Goal: Task Accomplishment & Management: Complete application form

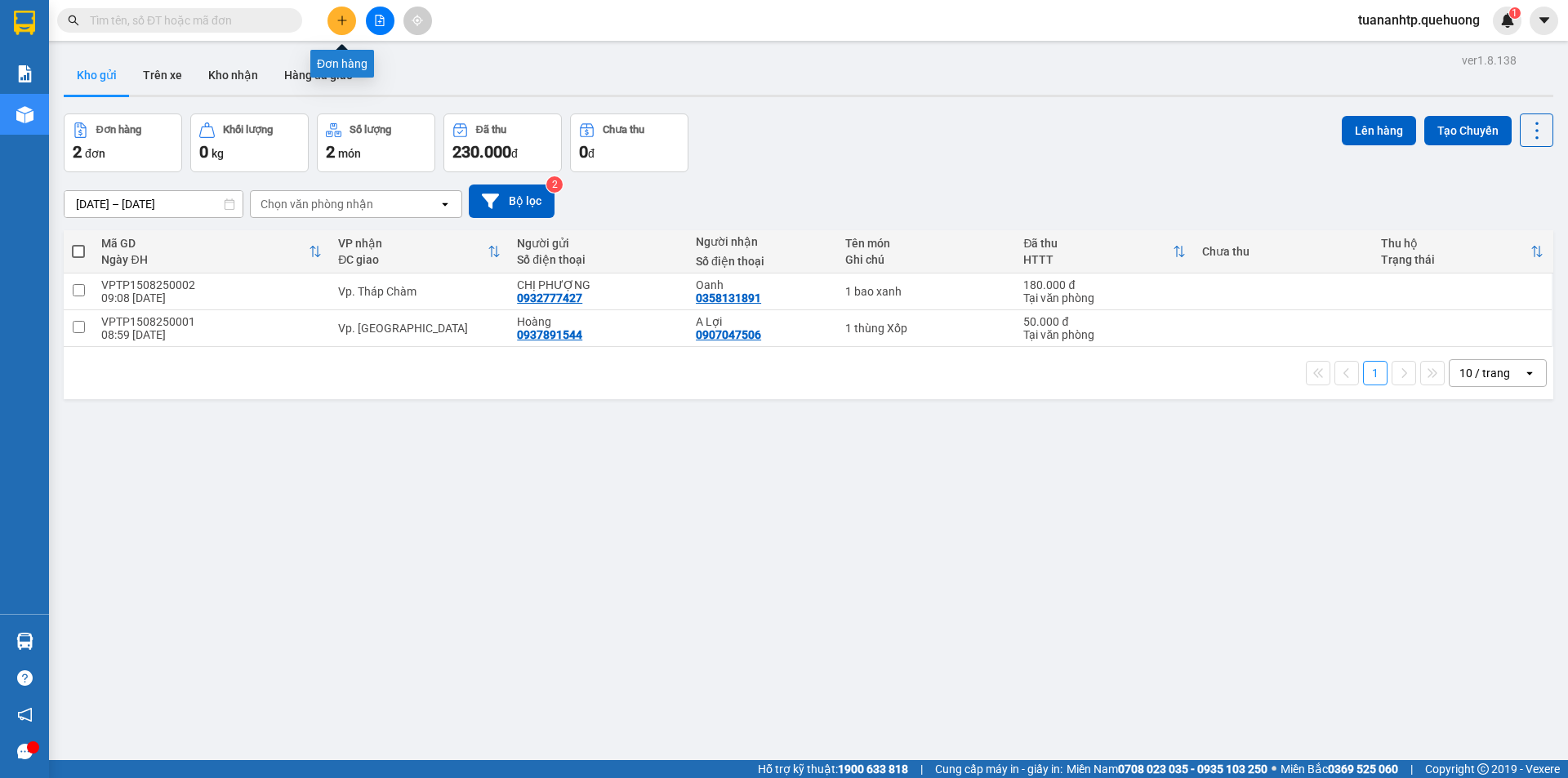
click at [340, 28] on button at bounding box center [341, 21] width 29 height 29
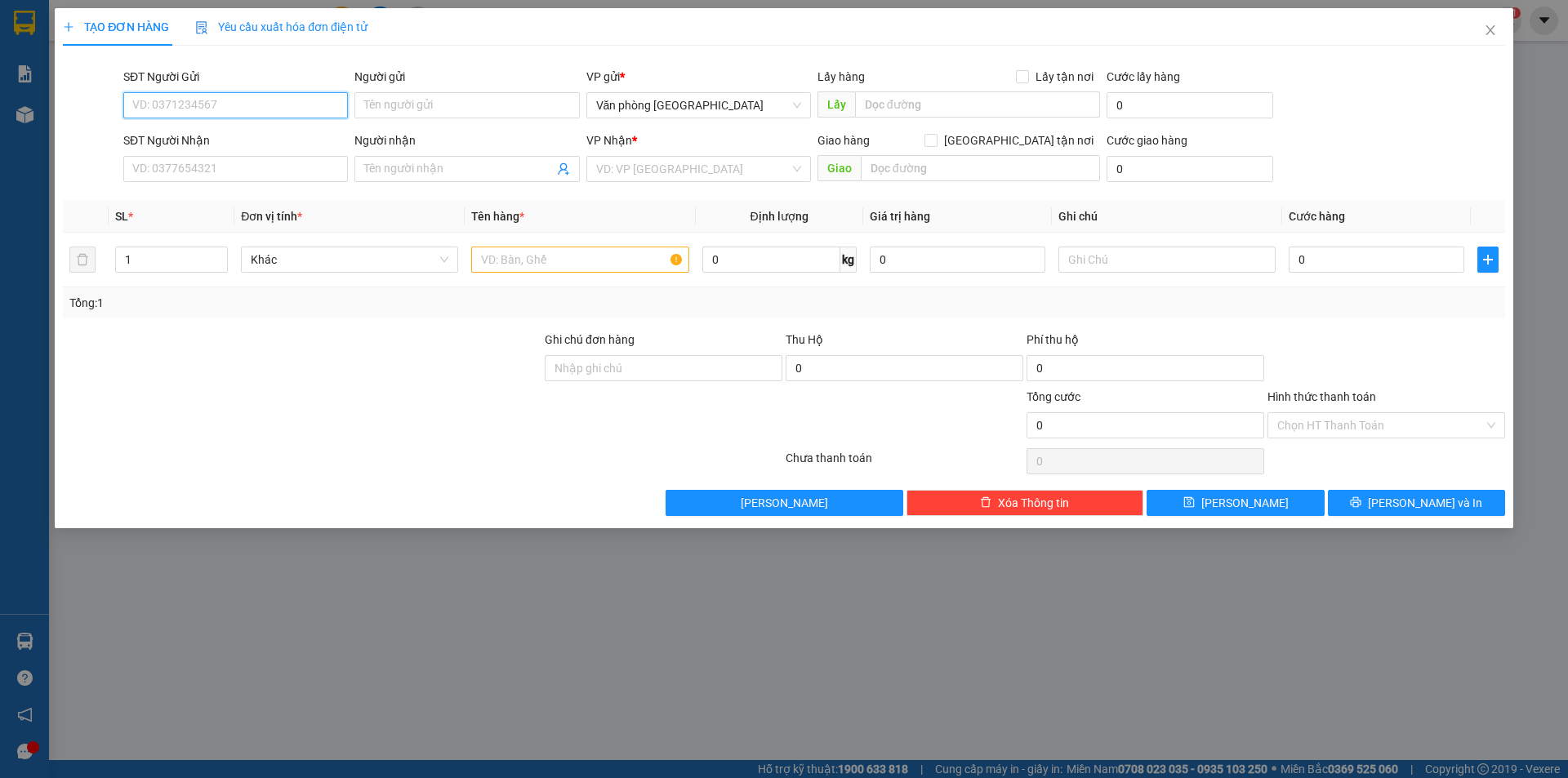
click at [238, 105] on input "SĐT Người Gửi" at bounding box center [235, 105] width 224 height 26
click at [410, 114] on input "Người gửi" at bounding box center [466, 105] width 224 height 26
type input "VP [GEOGRAPHIC_DATA]"
click at [376, 169] on input "Người nhận" at bounding box center [458, 169] width 189 height 18
type input "V"
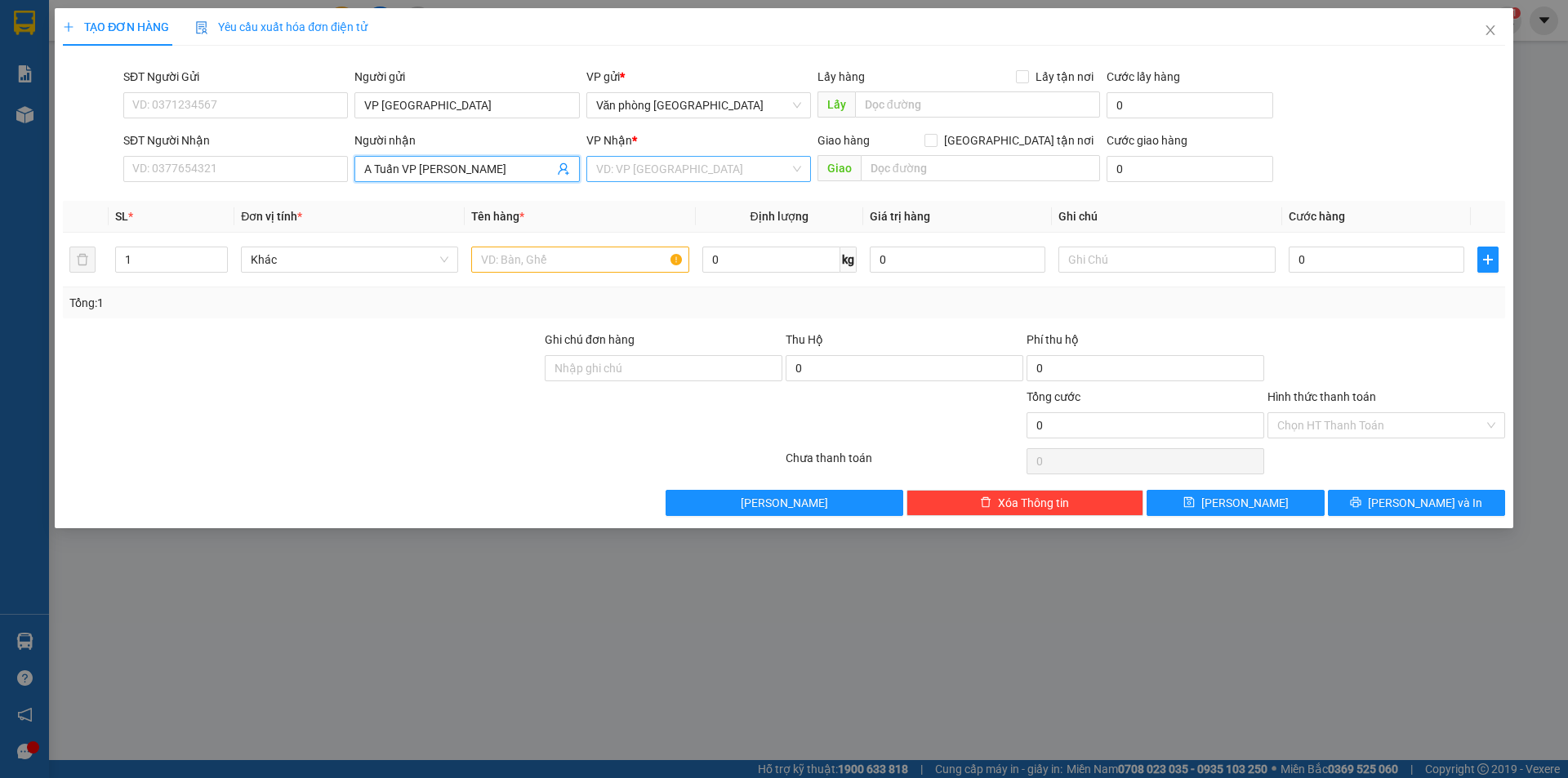
type input "A Tuấn VP [PERSON_NAME]"
click at [668, 173] on input "search" at bounding box center [693, 169] width 194 height 25
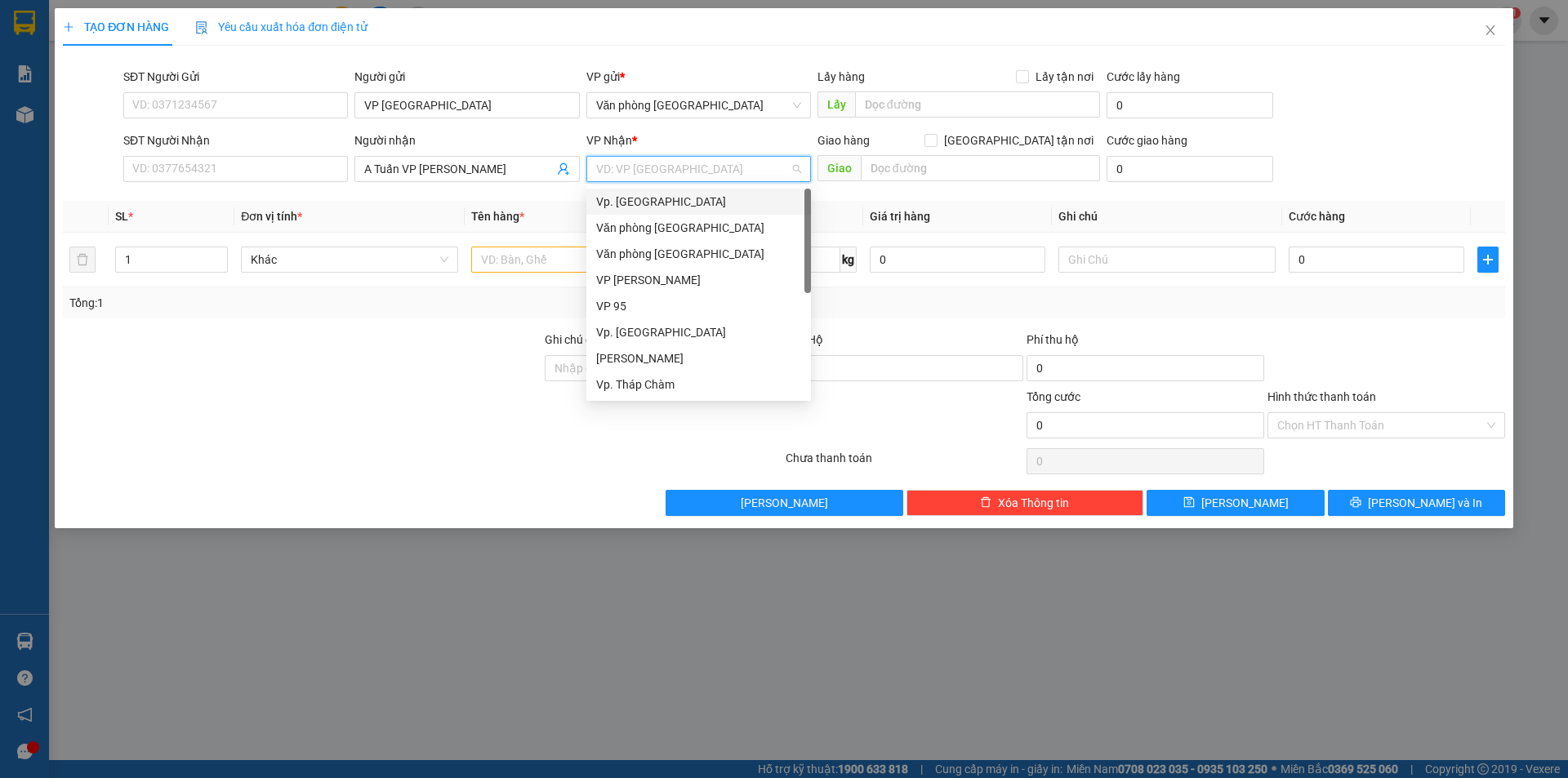
click at [671, 207] on div "Vp. [GEOGRAPHIC_DATA]" at bounding box center [699, 201] width 205 height 18
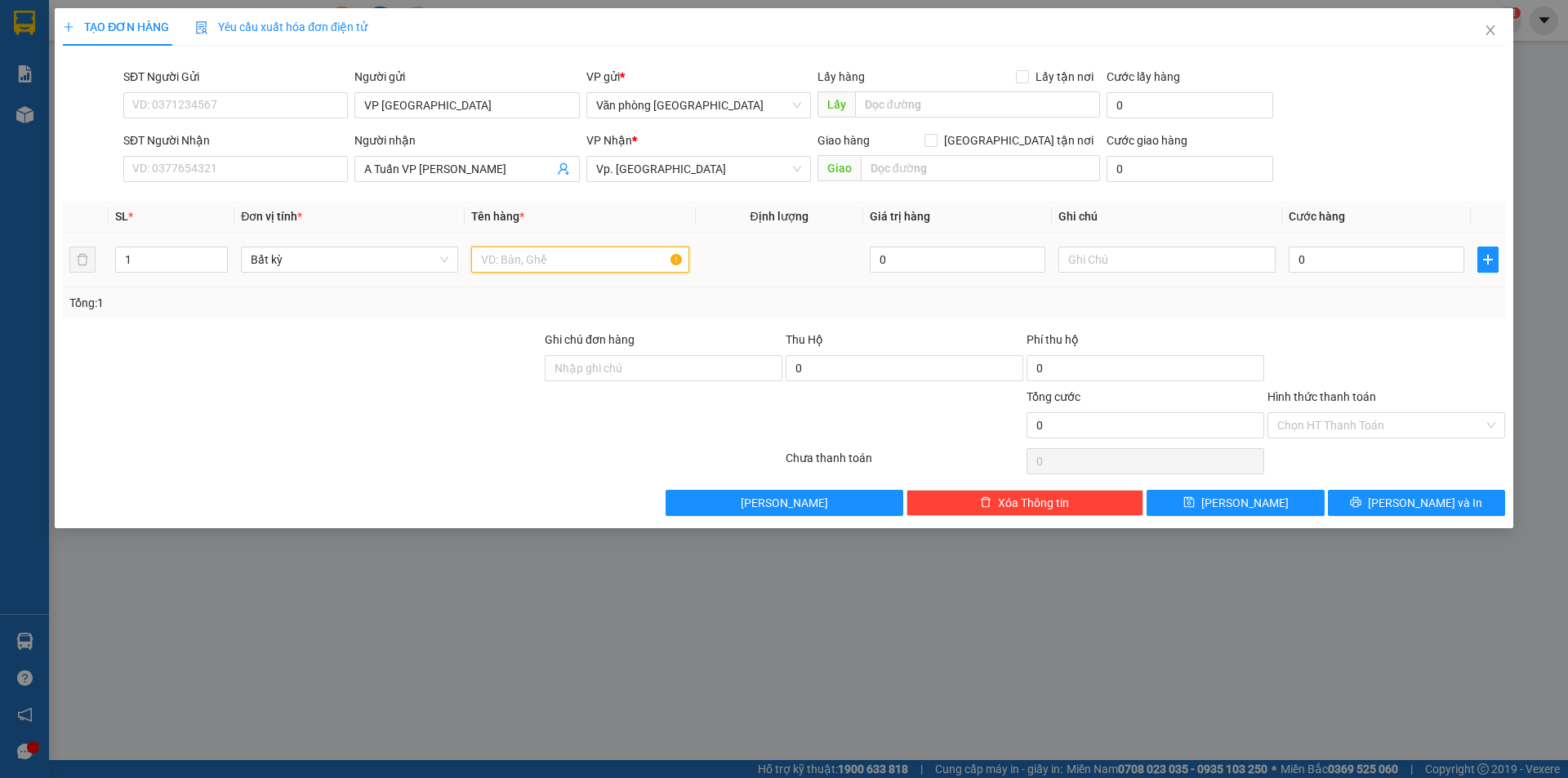
click at [588, 264] on input "text" at bounding box center [580, 260] width 217 height 26
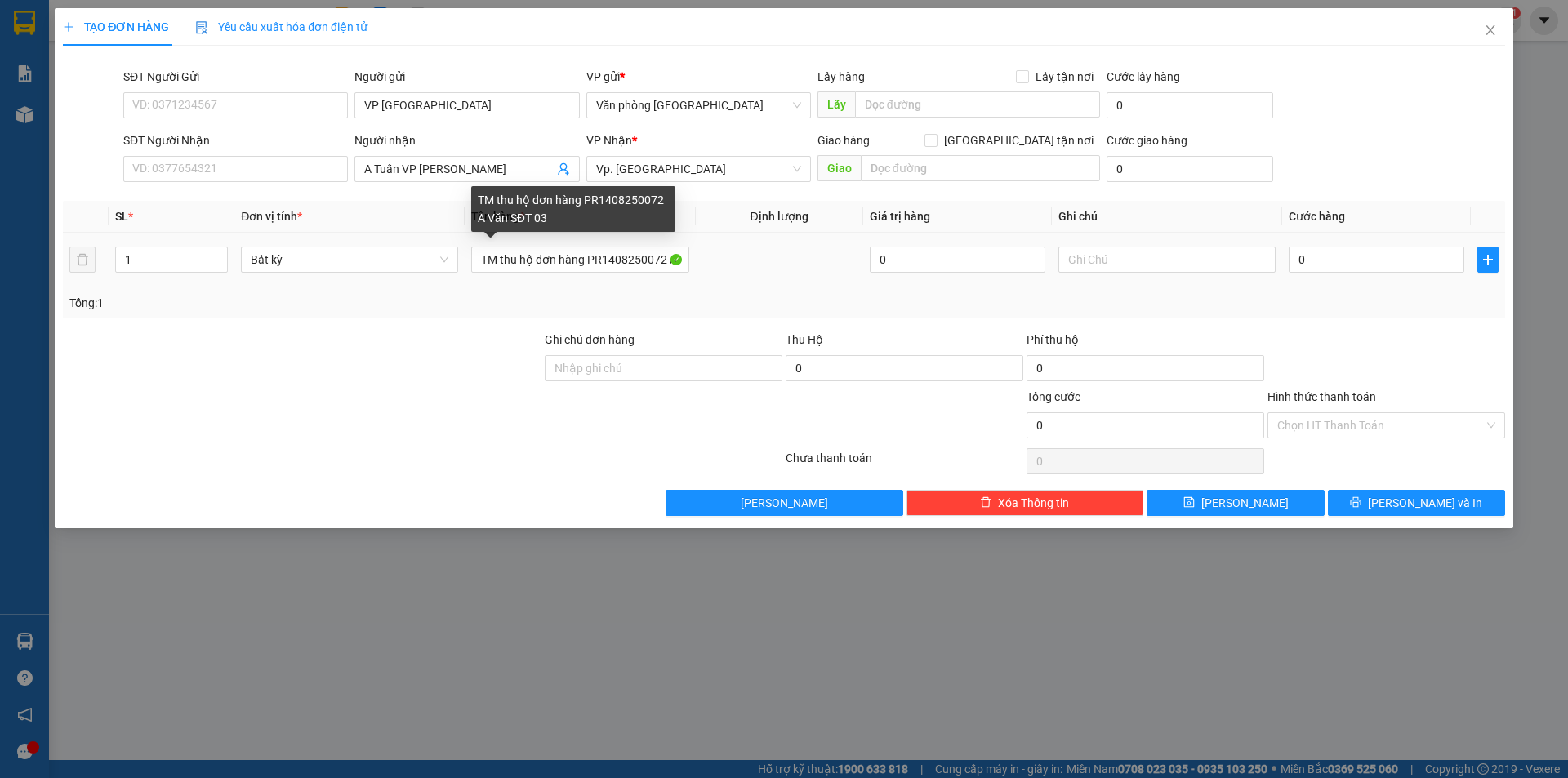
click at [556, 214] on div "TM thu hộ dơn hàng PR1408250072 A Văn SĐT 03" at bounding box center [574, 209] width 204 height 46
click at [547, 214] on div "TM thu hộ dơn hàng PR1408250072 A Văn SĐT 03" at bounding box center [574, 209] width 204 height 46
click at [553, 209] on div "TM thu hộ dơn hàng PR1408250072 A Văn SĐT 03" at bounding box center [574, 209] width 204 height 46
click at [555, 213] on div "TM thu hộ dơn hàng PR1408250072 A Văn SĐT 03" at bounding box center [574, 209] width 204 height 46
click at [541, 213] on div "TM thu hộ dơn hàng PR1408250072 A Văn SĐT 03" at bounding box center [574, 209] width 204 height 46
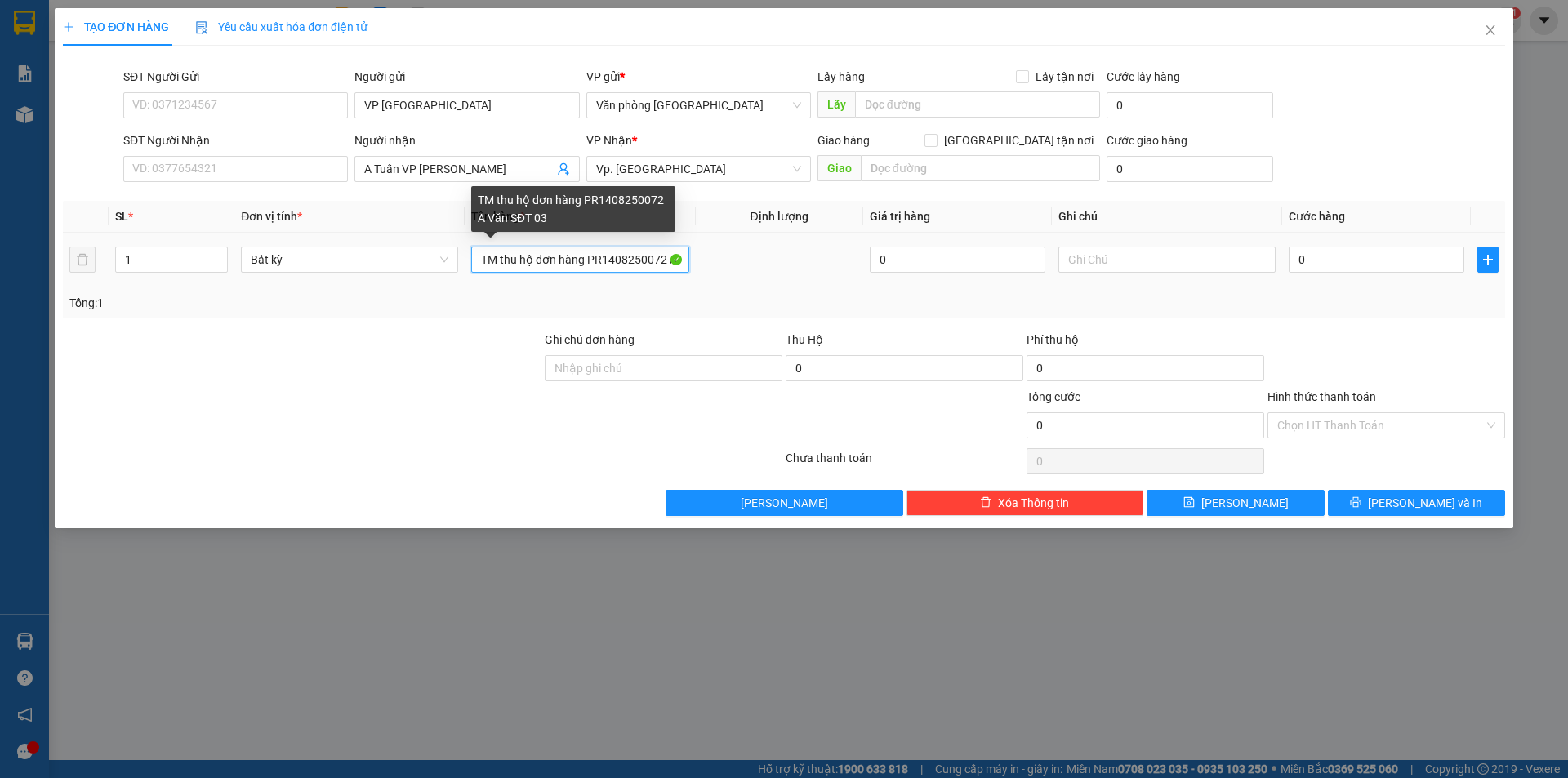
click at [680, 261] on input "TM thu hộ dơn hàng PR1408250072 A Văn SĐT 03" at bounding box center [580, 260] width 217 height 26
type input "TM thu hộ dơn hàng PR1408250072 A Văn SĐT 0386793489"
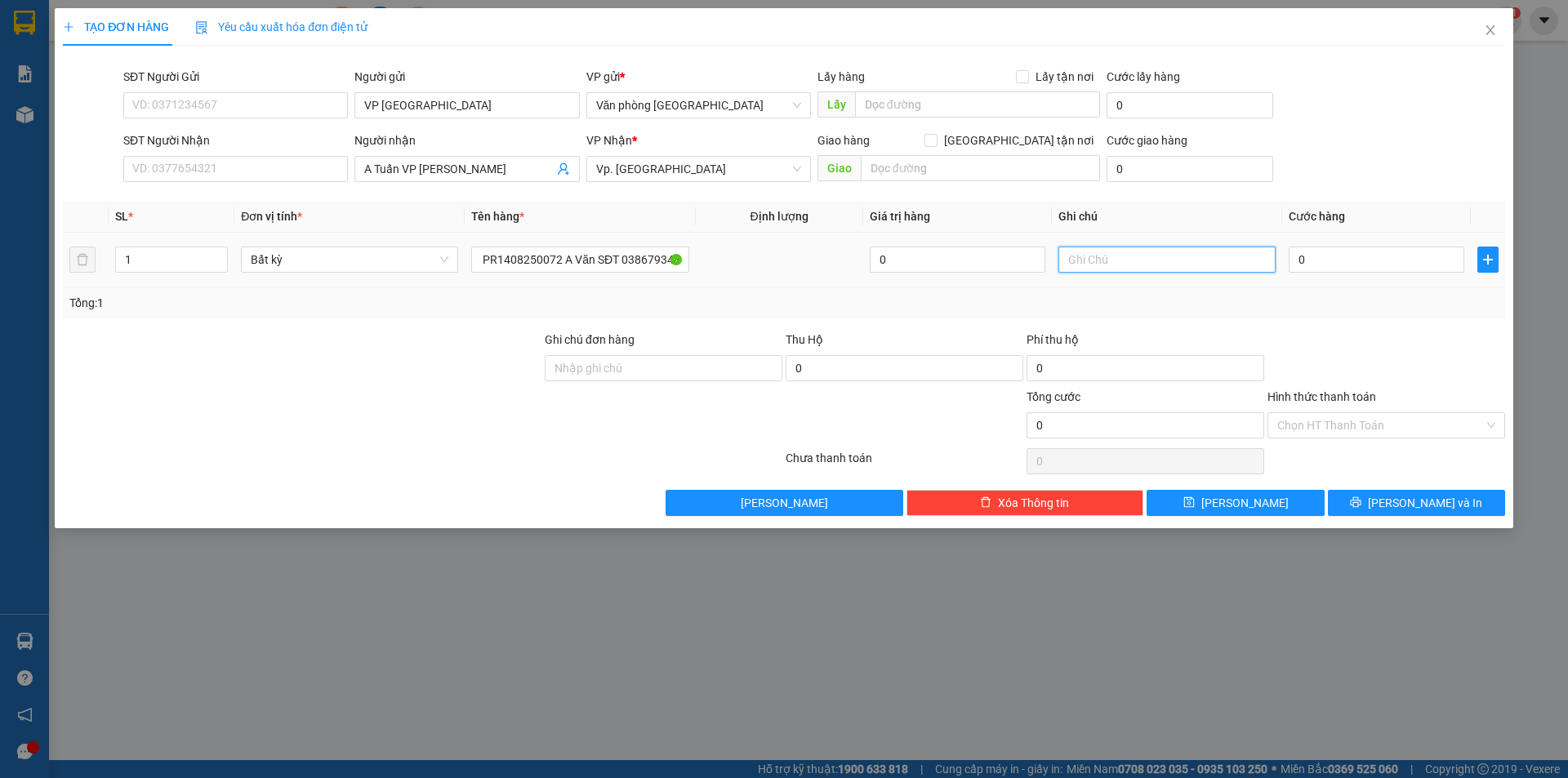
scroll to position [0, 0]
click at [1093, 259] on input "text" at bounding box center [1167, 260] width 217 height 26
type input "Tuân Anh CK A Tuấn"
click at [1314, 264] on input "0" at bounding box center [1376, 260] width 176 height 26
type input "1"
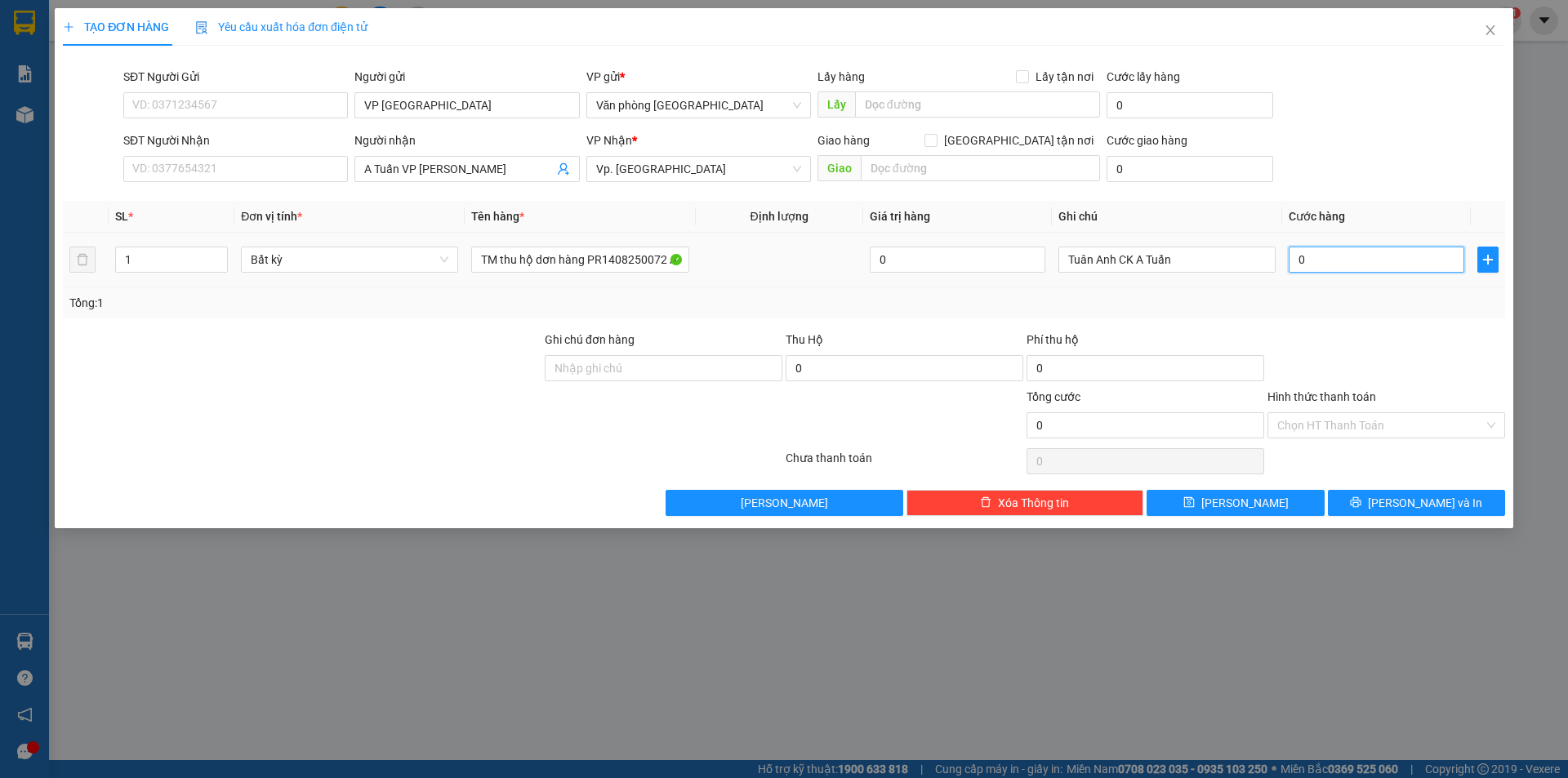
type input "1"
type input "0"
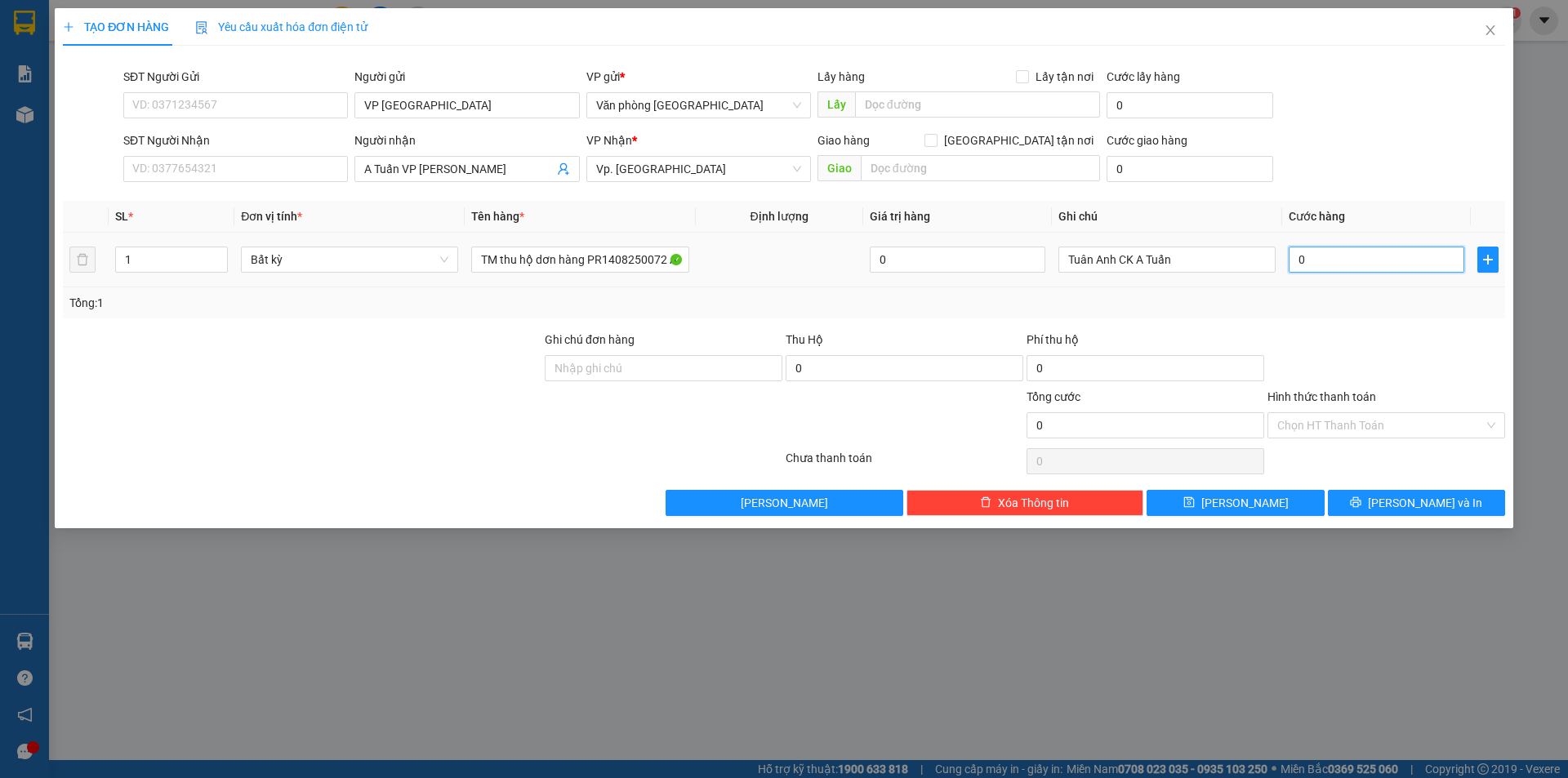
type input "02"
type input "2"
type input "020"
type input "20"
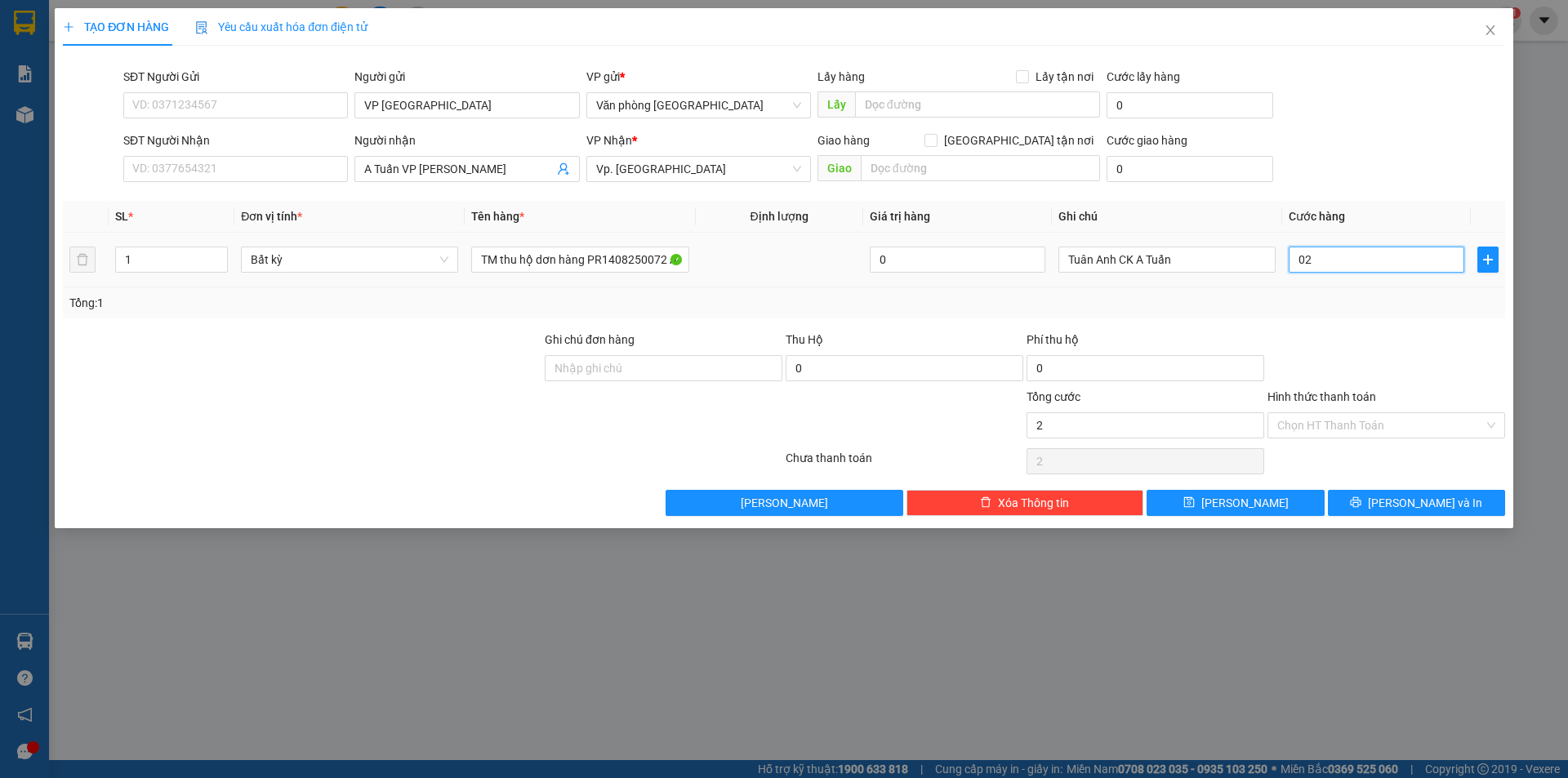
type input "20"
type input "0.200"
type input "200"
type input "02.000"
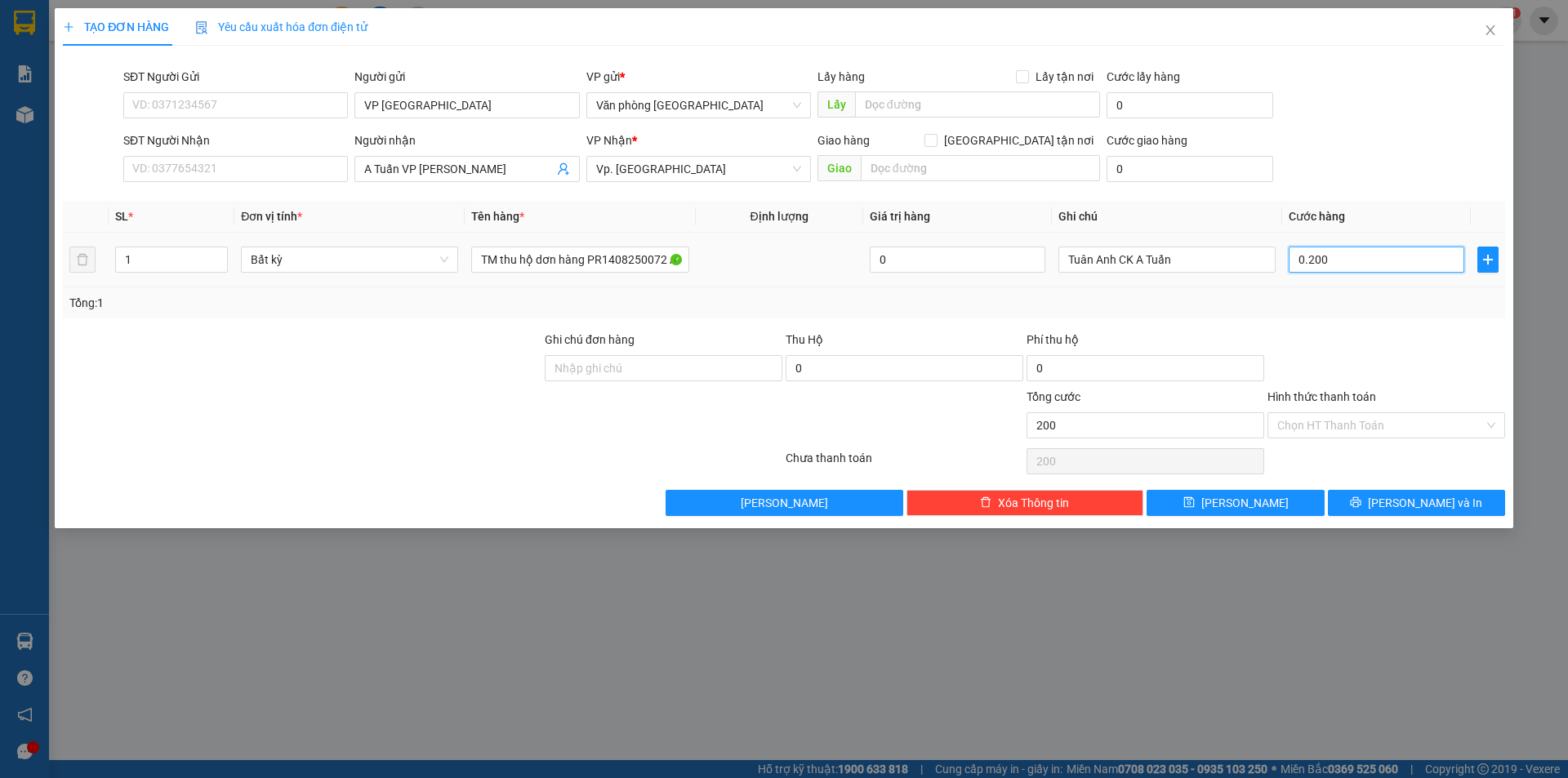
type input "2.000"
type input "020.000"
type input "20.000"
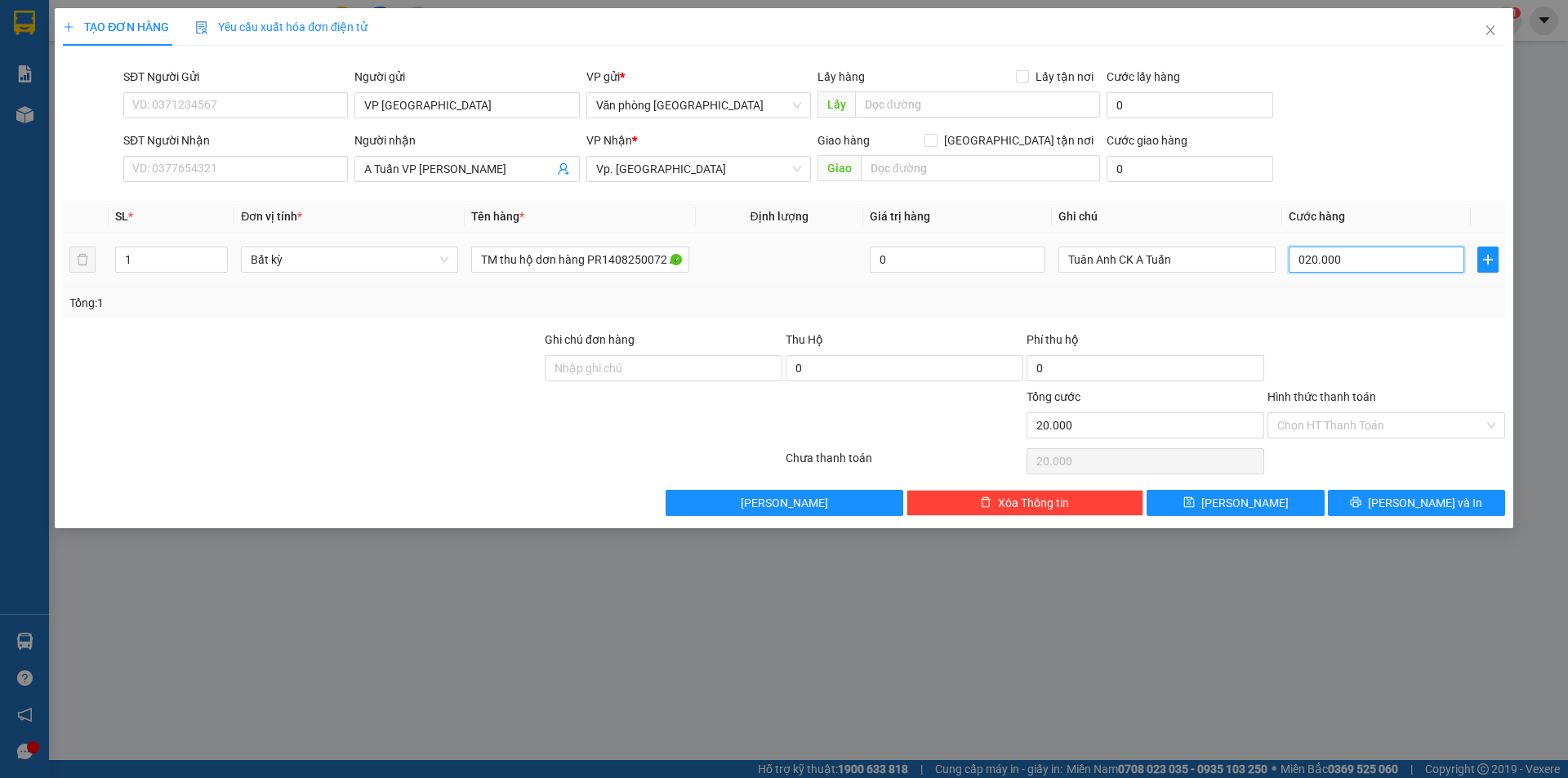
drag, startPoint x: 1346, startPoint y: 257, endPoint x: 1281, endPoint y: 286, distance: 71.2
click at [1282, 286] on td "020.000" at bounding box center [1376, 260] width 189 height 55
type input "2"
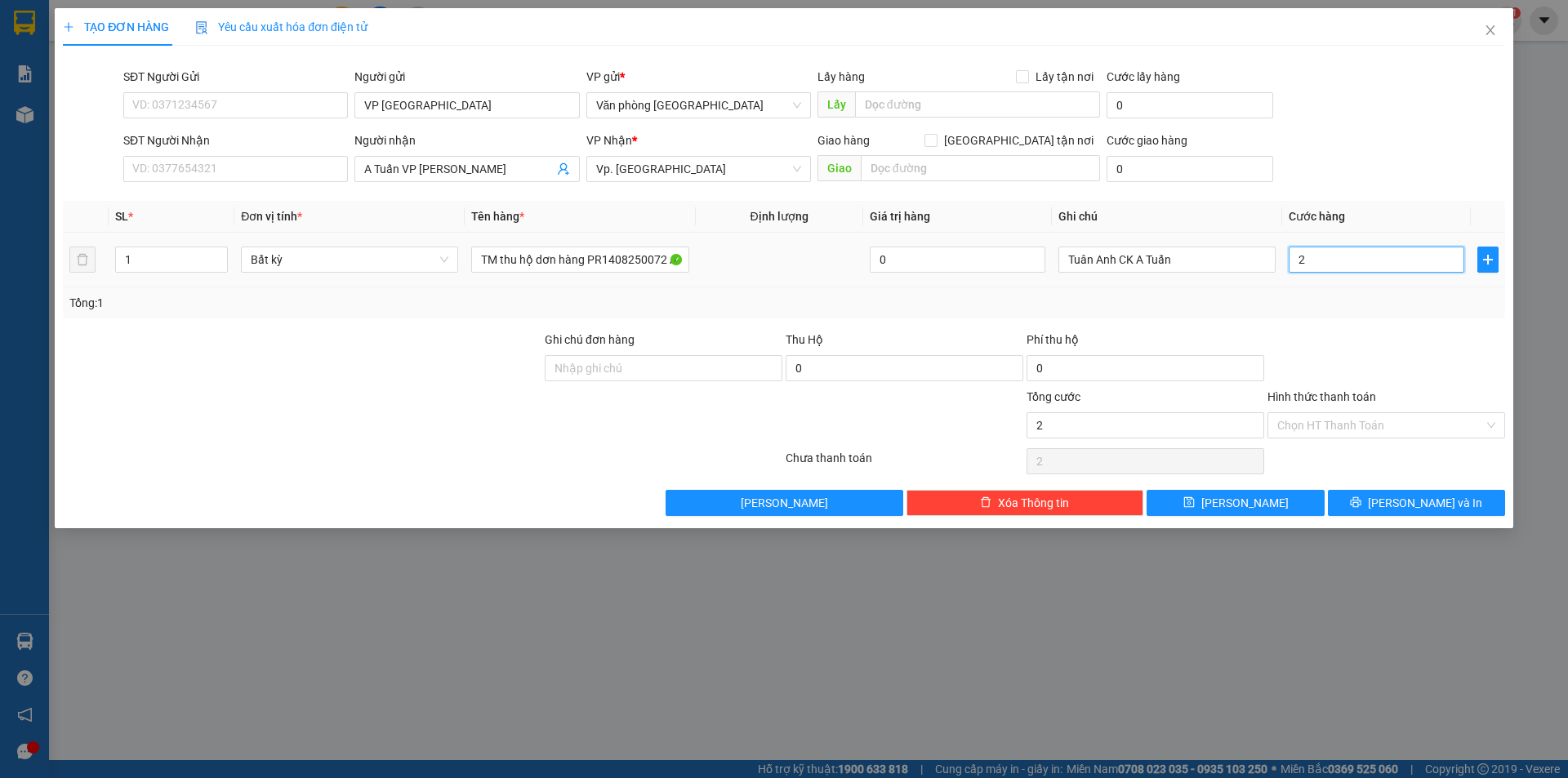
type input "20"
type input "200"
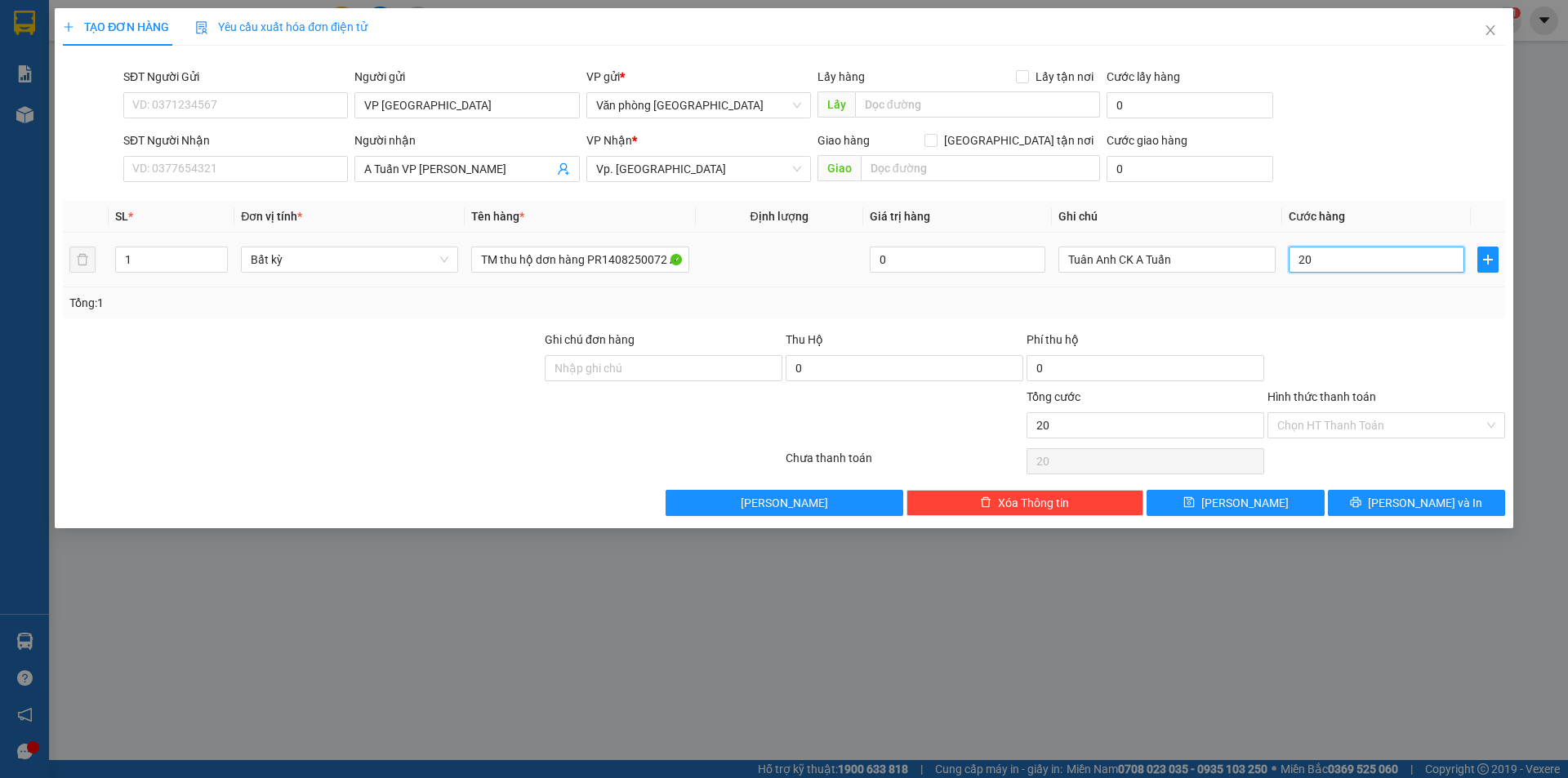
type input "200"
type input "2.000"
type input "20.000"
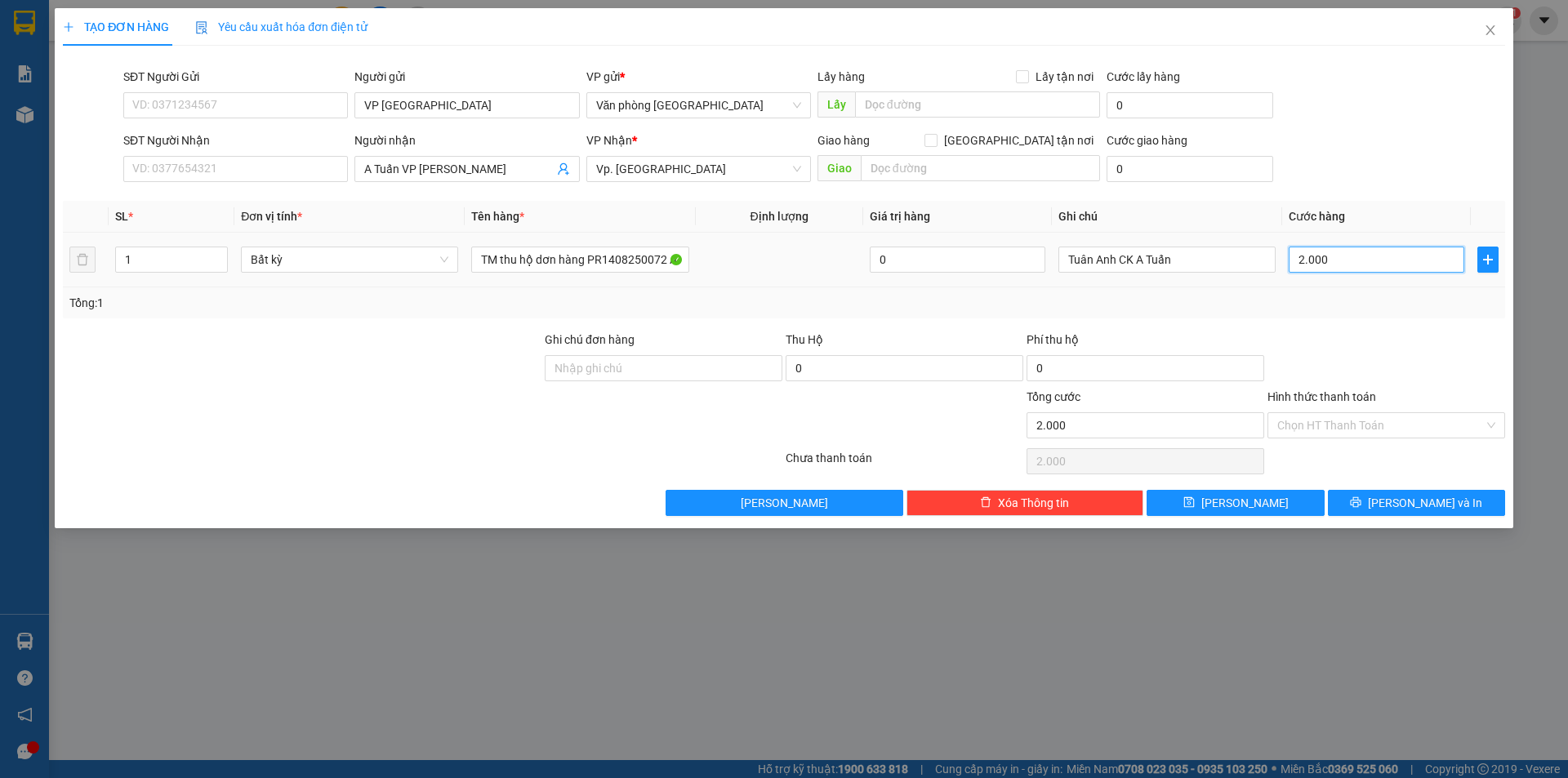
type input "20.000"
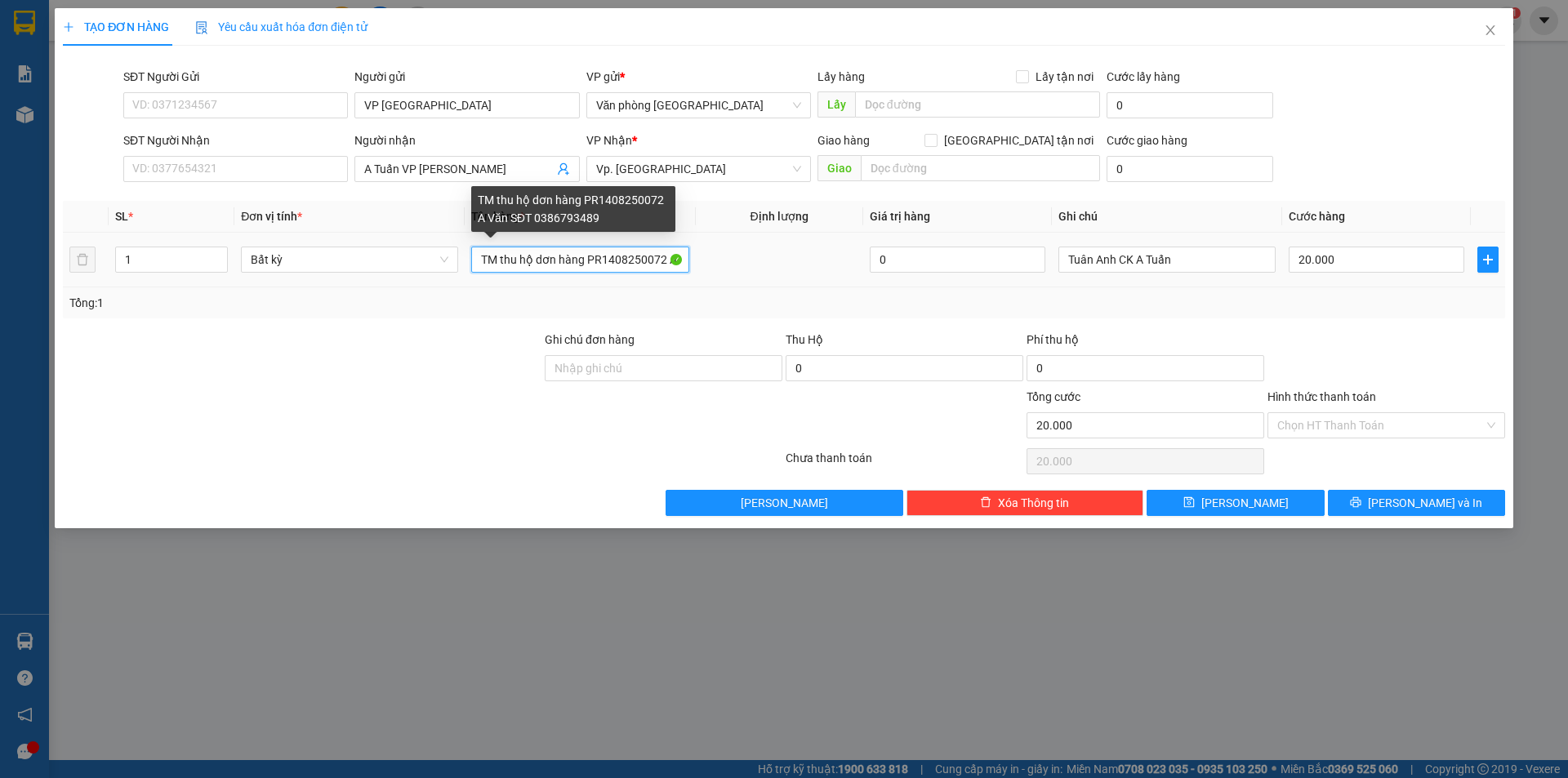
click at [499, 256] on input "TM thu hộ dơn hàng PR1408250072 A Văn SĐT 0386793489" at bounding box center [580, 260] width 217 height 26
type input "TM 1.730.000 thu hộ dơn hàng PR1408250072 A Văn SĐT 0386793489"
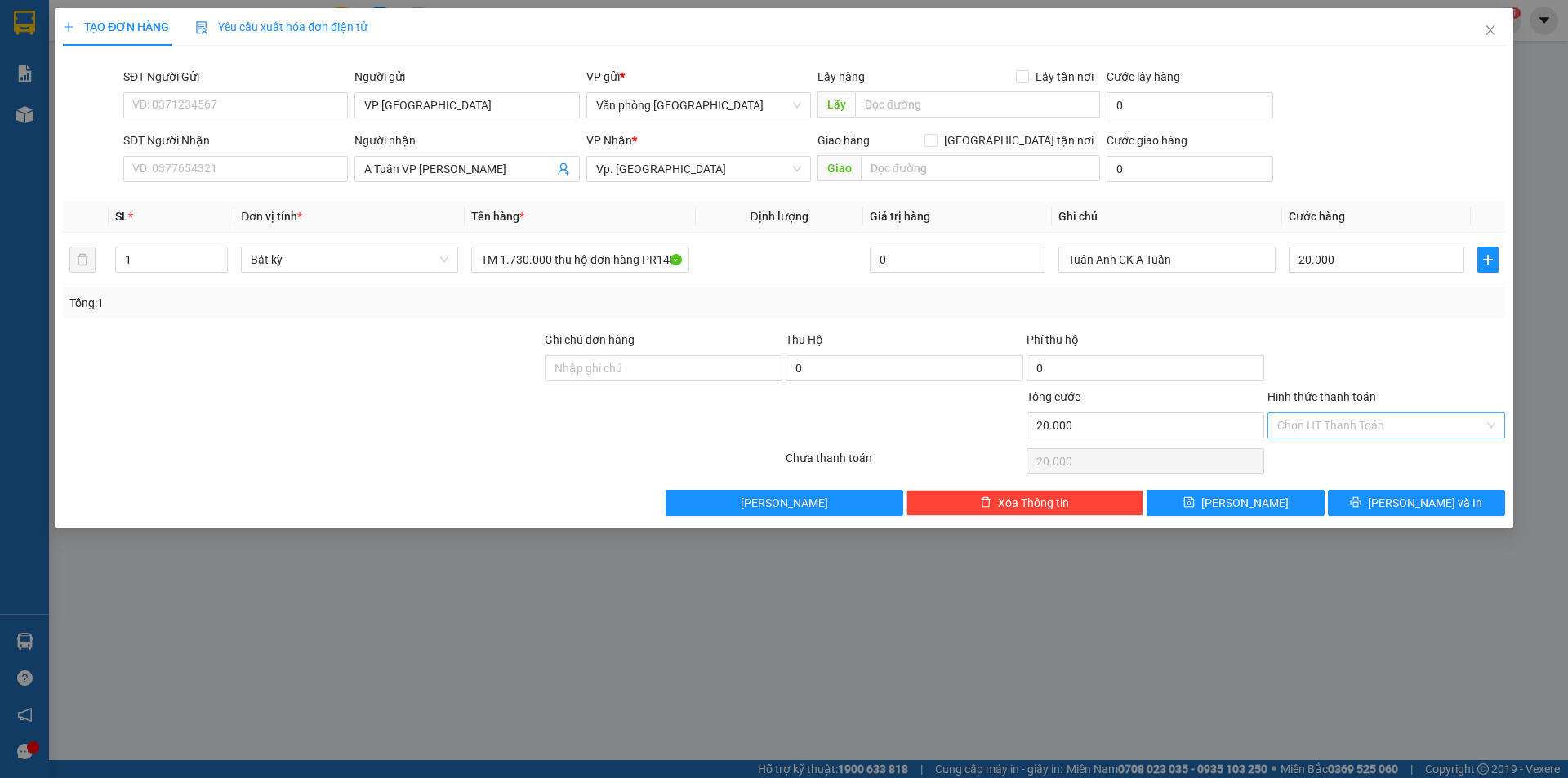
click at [1300, 425] on input "Hình thức thanh toán" at bounding box center [1380, 425] width 206 height 25
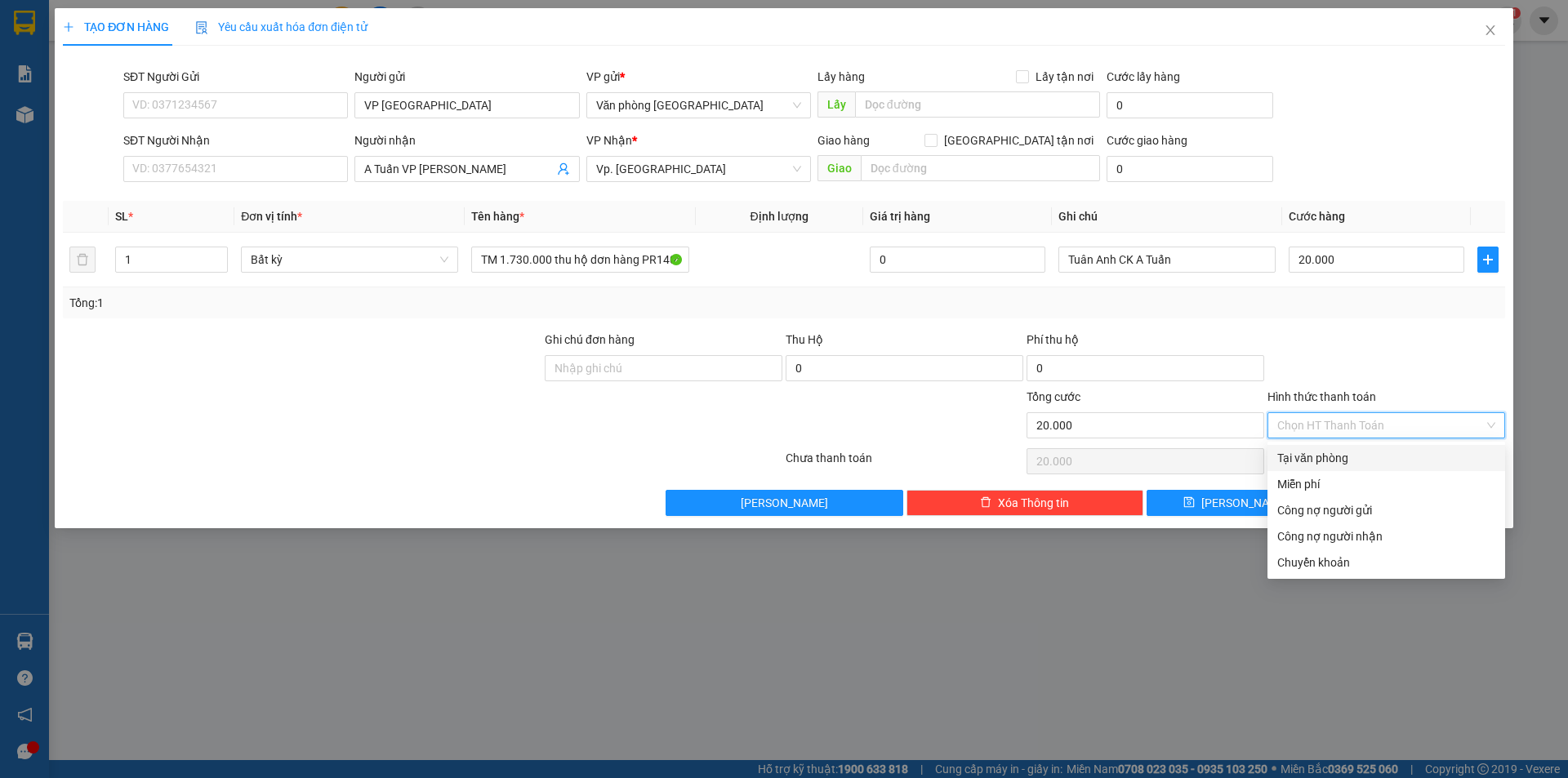
click at [1312, 457] on div "Tại văn phòng" at bounding box center [1386, 458] width 218 height 18
type input "0"
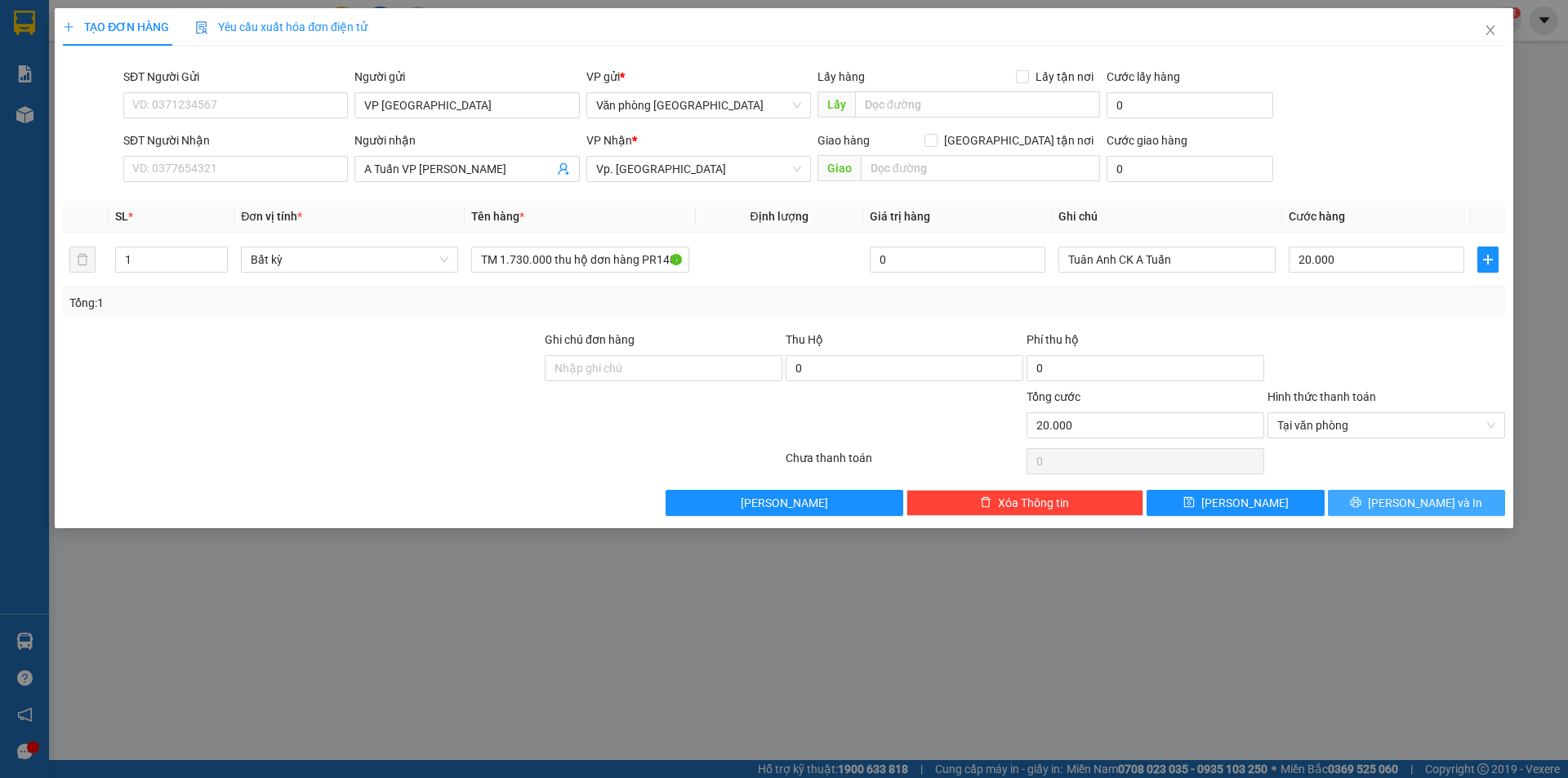
click at [1365, 499] on button "[PERSON_NAME] và In" at bounding box center [1416, 503] width 178 height 26
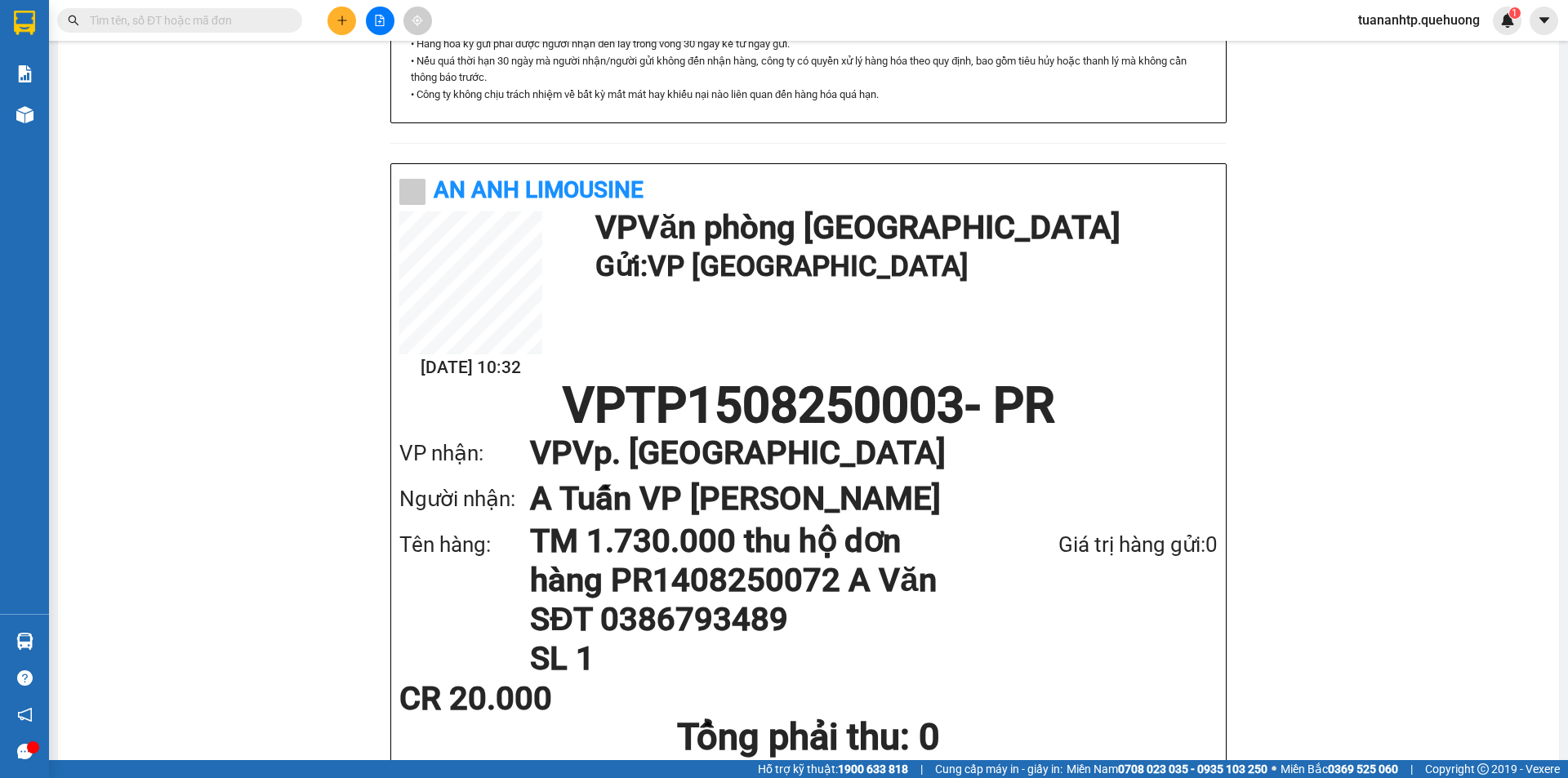
scroll to position [864, 0]
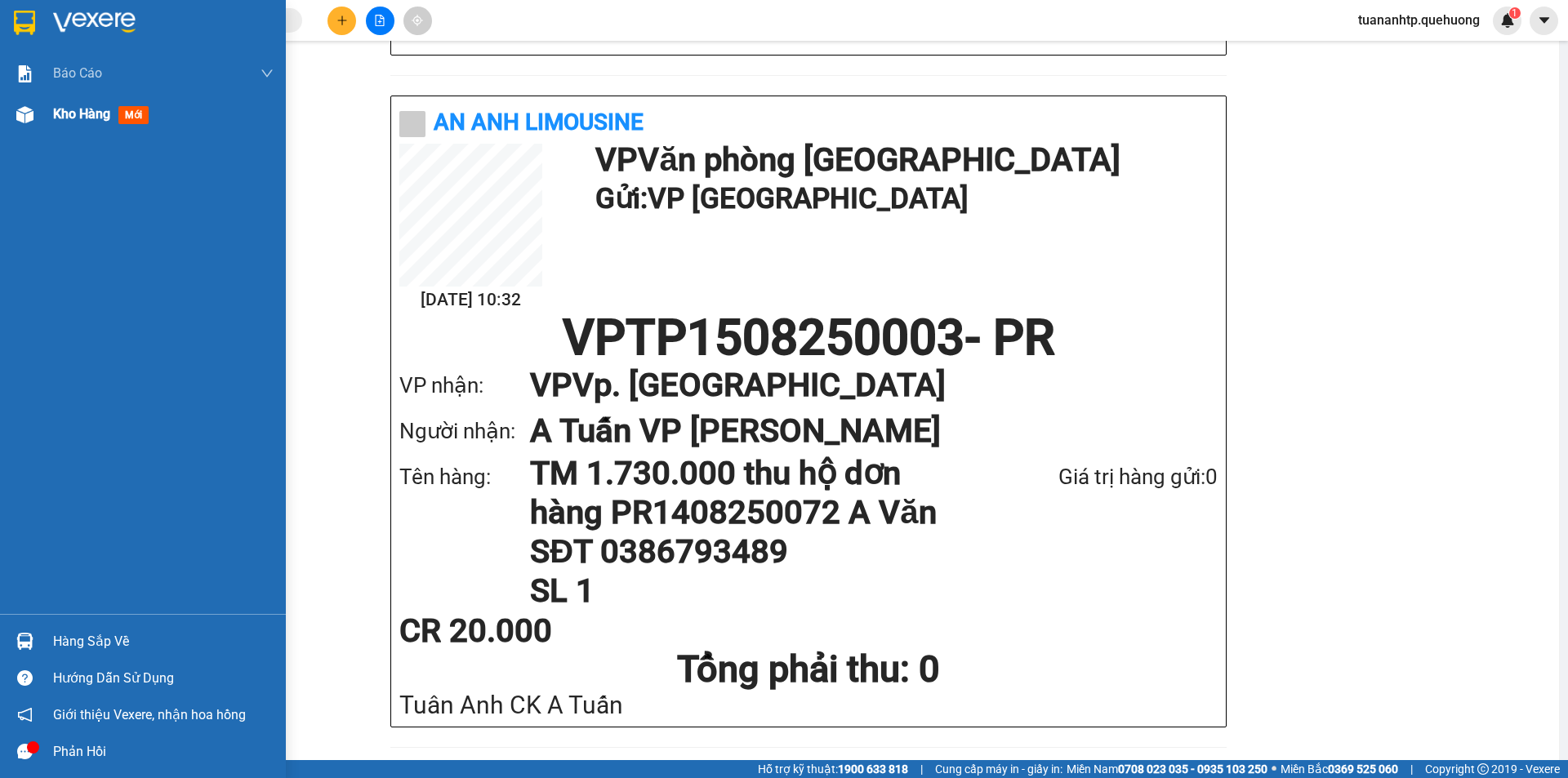
click at [38, 118] on div at bounding box center [25, 114] width 29 height 29
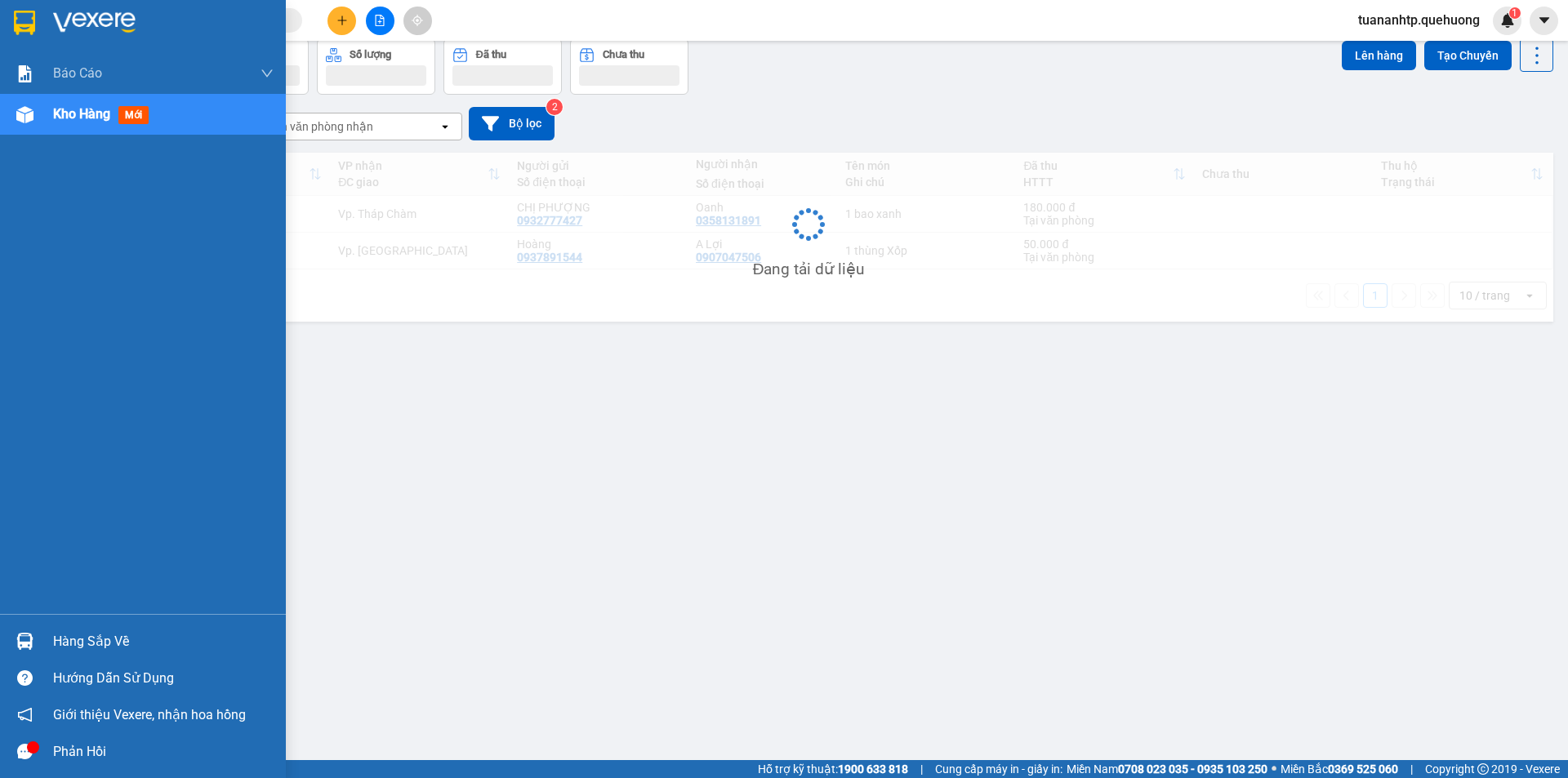
scroll to position [75, 0]
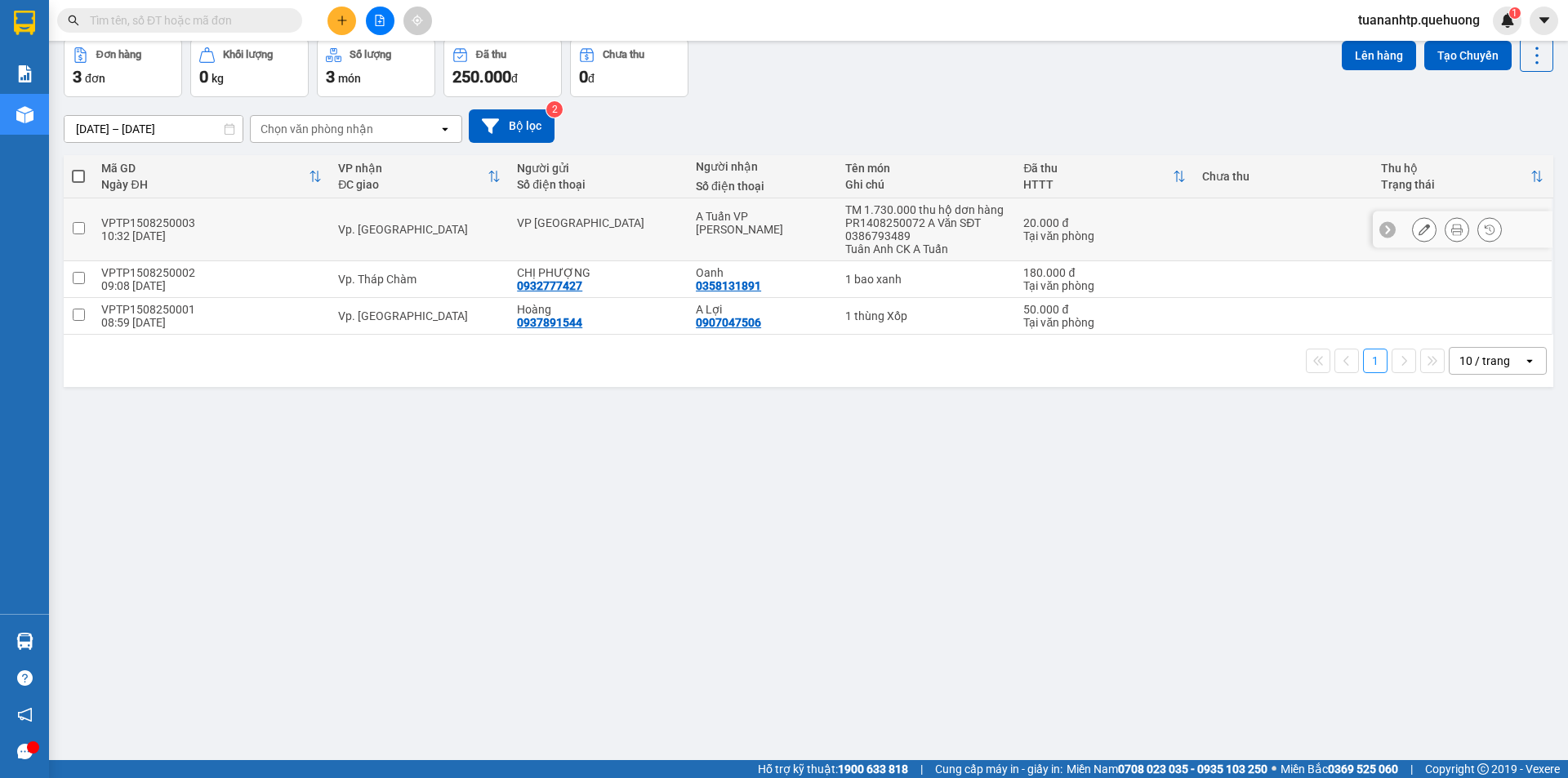
click at [898, 242] on div "Tuân Anh CK A Tuấn" at bounding box center [927, 248] width 163 height 13
checkbox input "true"
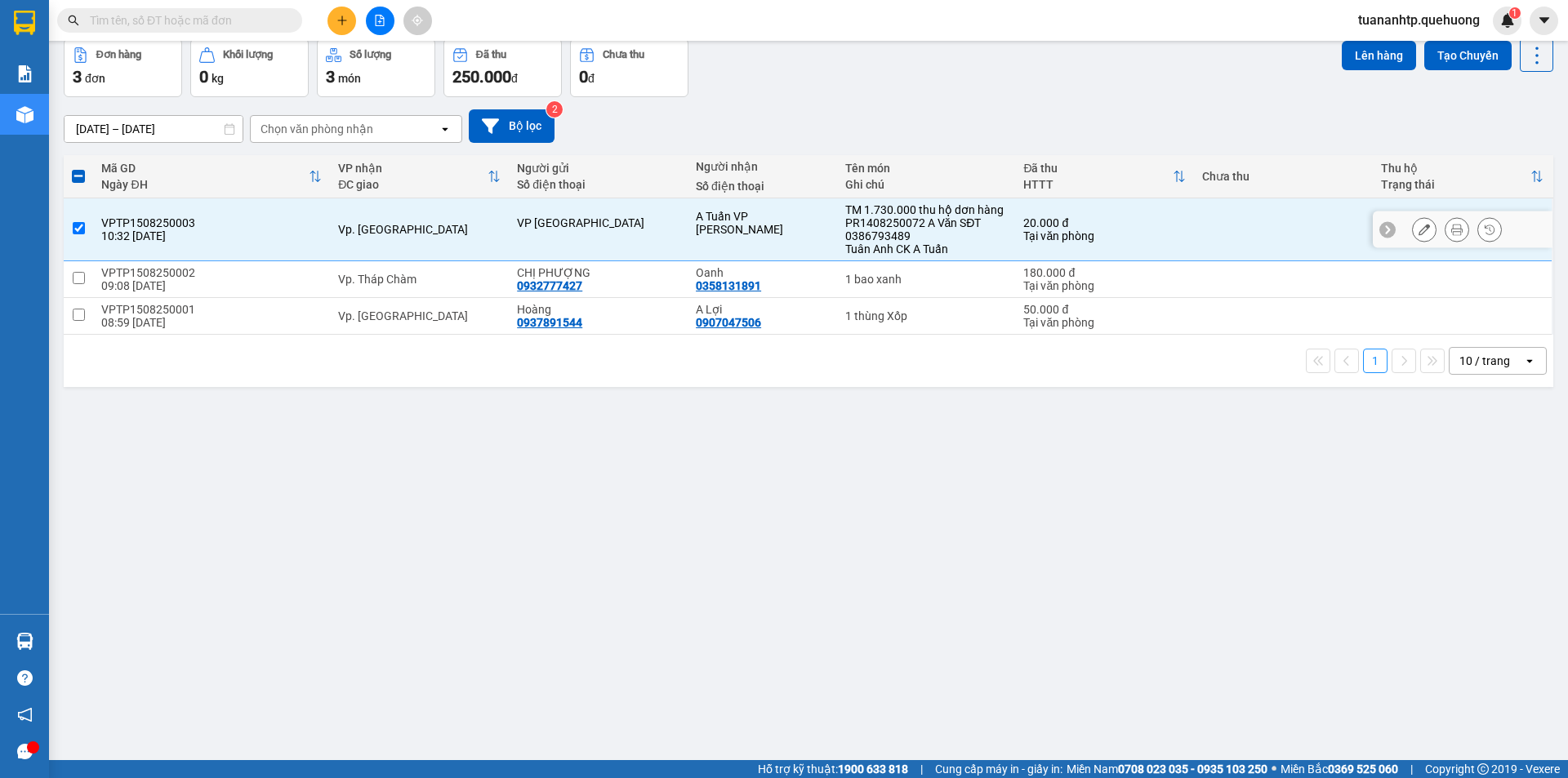
scroll to position [0, 0]
